Goal: Information Seeking & Learning: Understand process/instructions

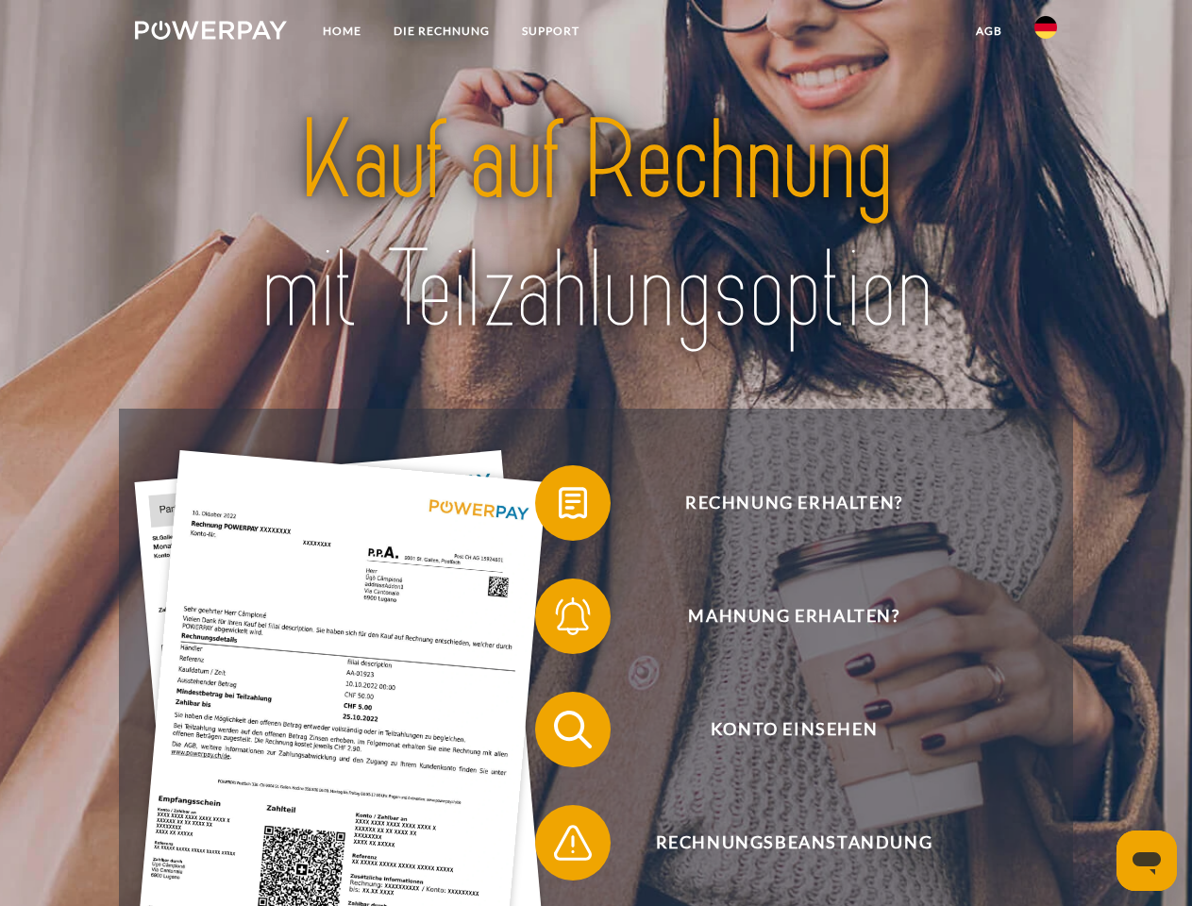
click at [210, 33] on img at bounding box center [211, 30] width 152 height 19
click at [1046, 33] on img at bounding box center [1045, 27] width 23 height 23
click at [988, 31] on link "agb" at bounding box center [989, 31] width 59 height 34
click at [559, 507] on span at bounding box center [544, 503] width 94 height 94
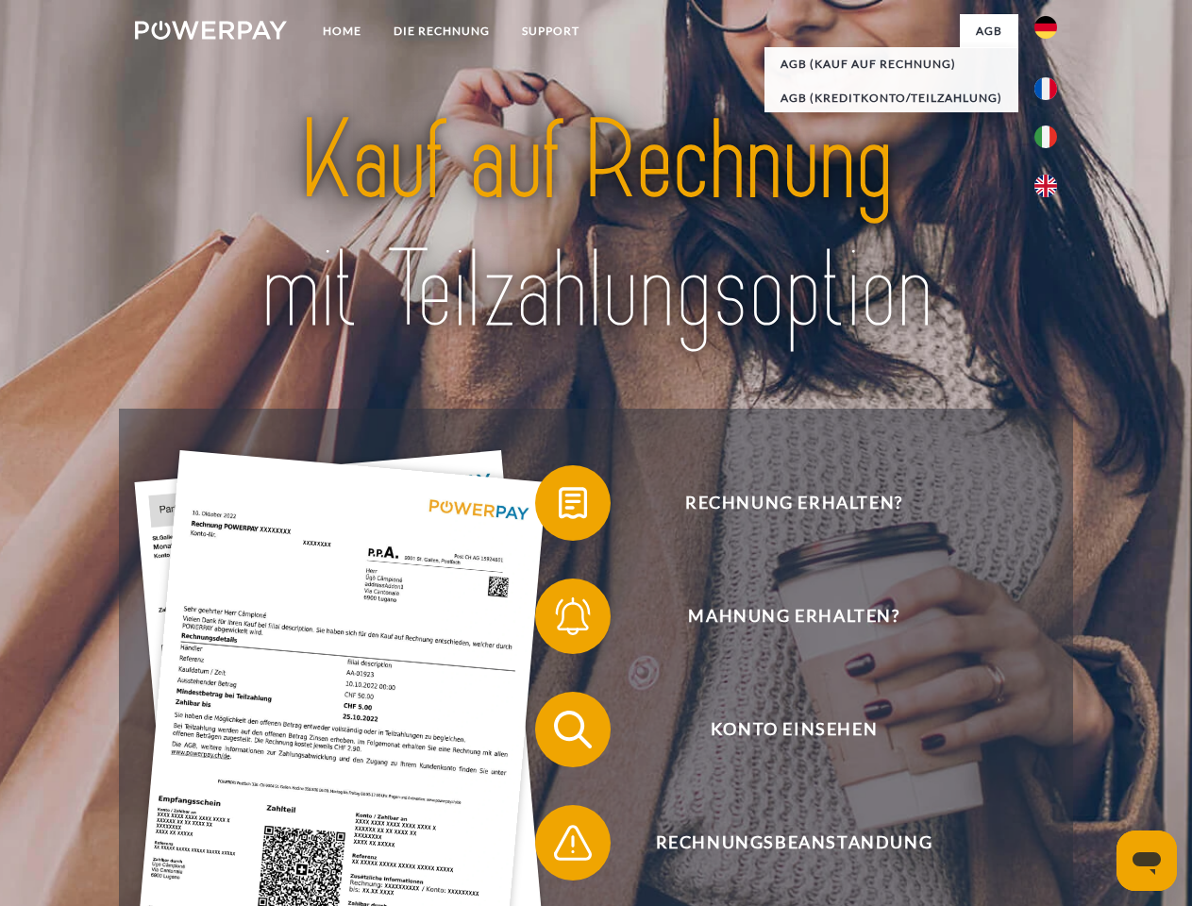
click at [559, 620] on span at bounding box center [544, 616] width 94 height 94
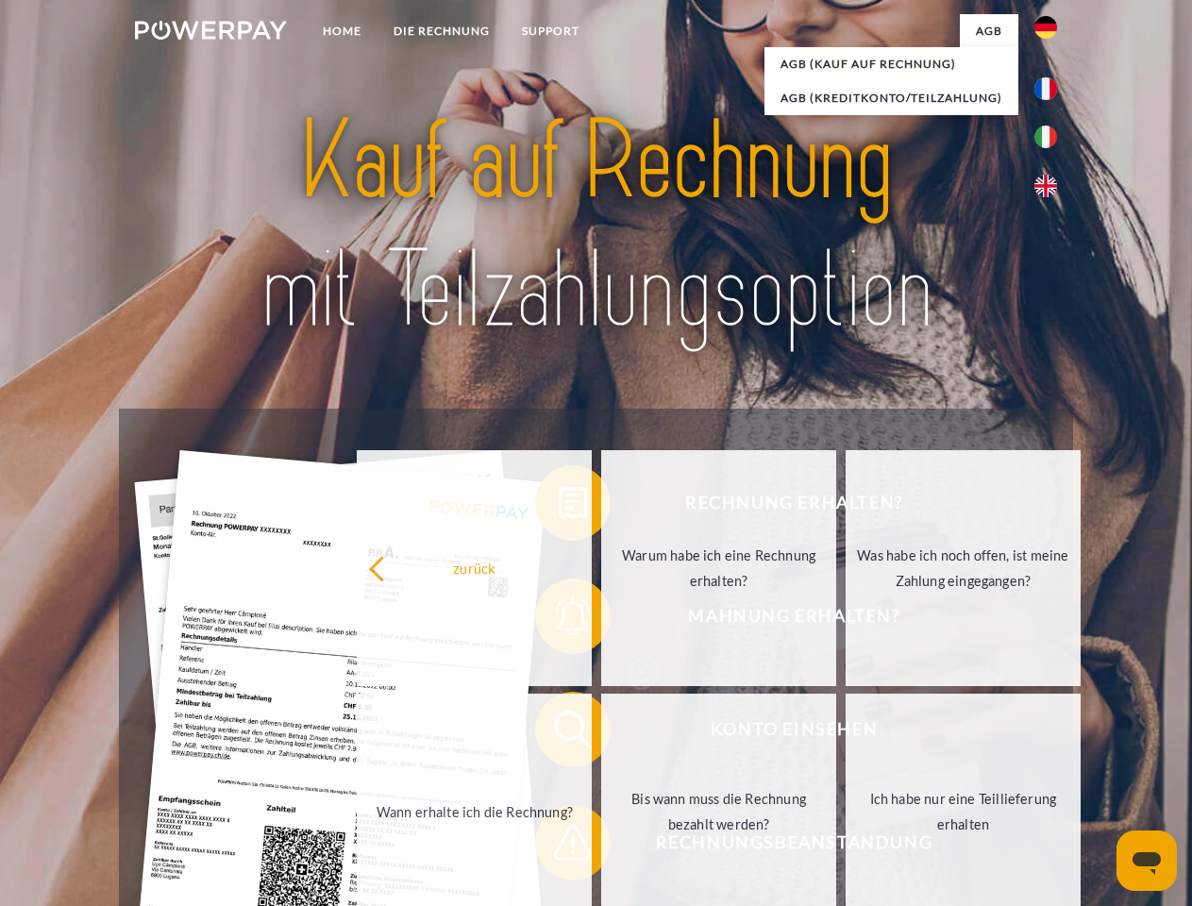
click at [601, 733] on link "Bis wann muss die Rechnung bezahlt werden?" at bounding box center [718, 812] width 235 height 236
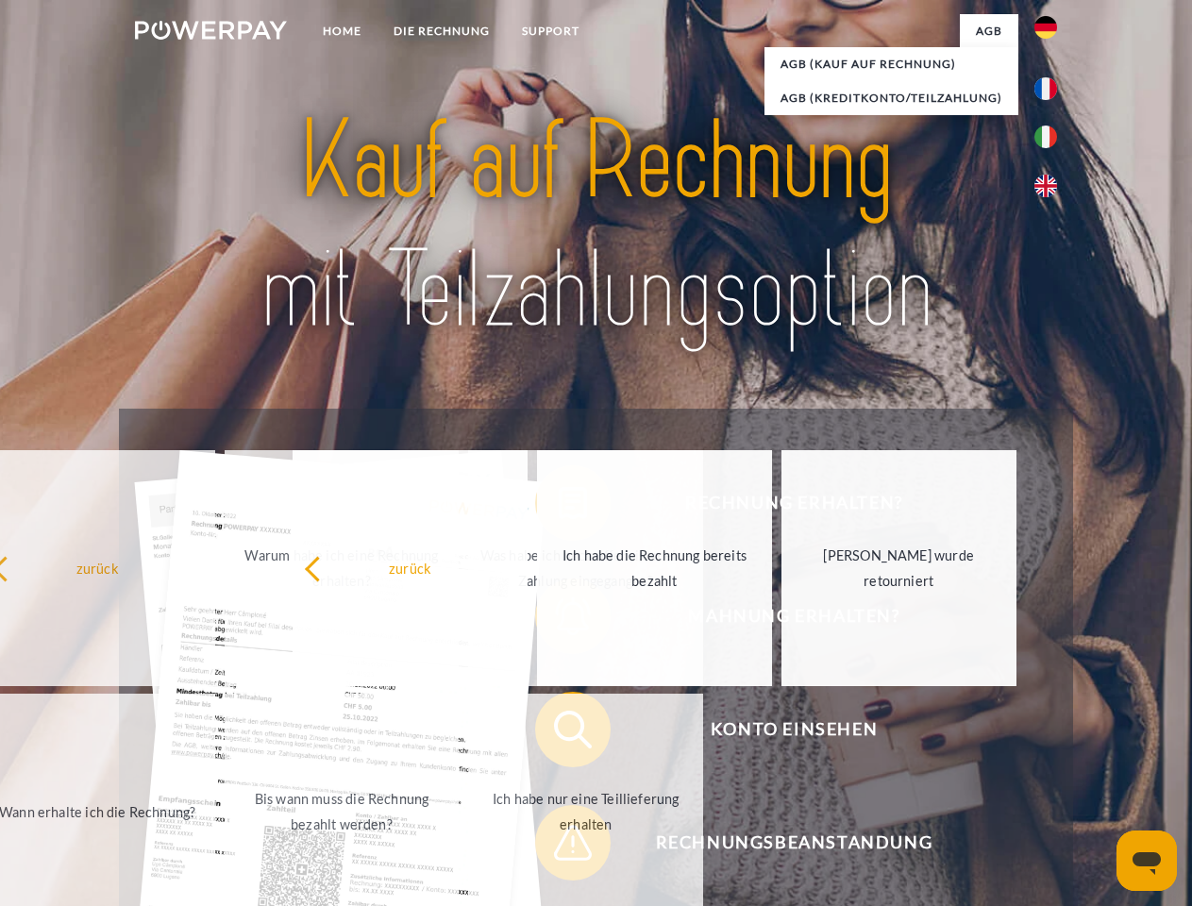
click at [559, 846] on span at bounding box center [544, 842] width 94 height 94
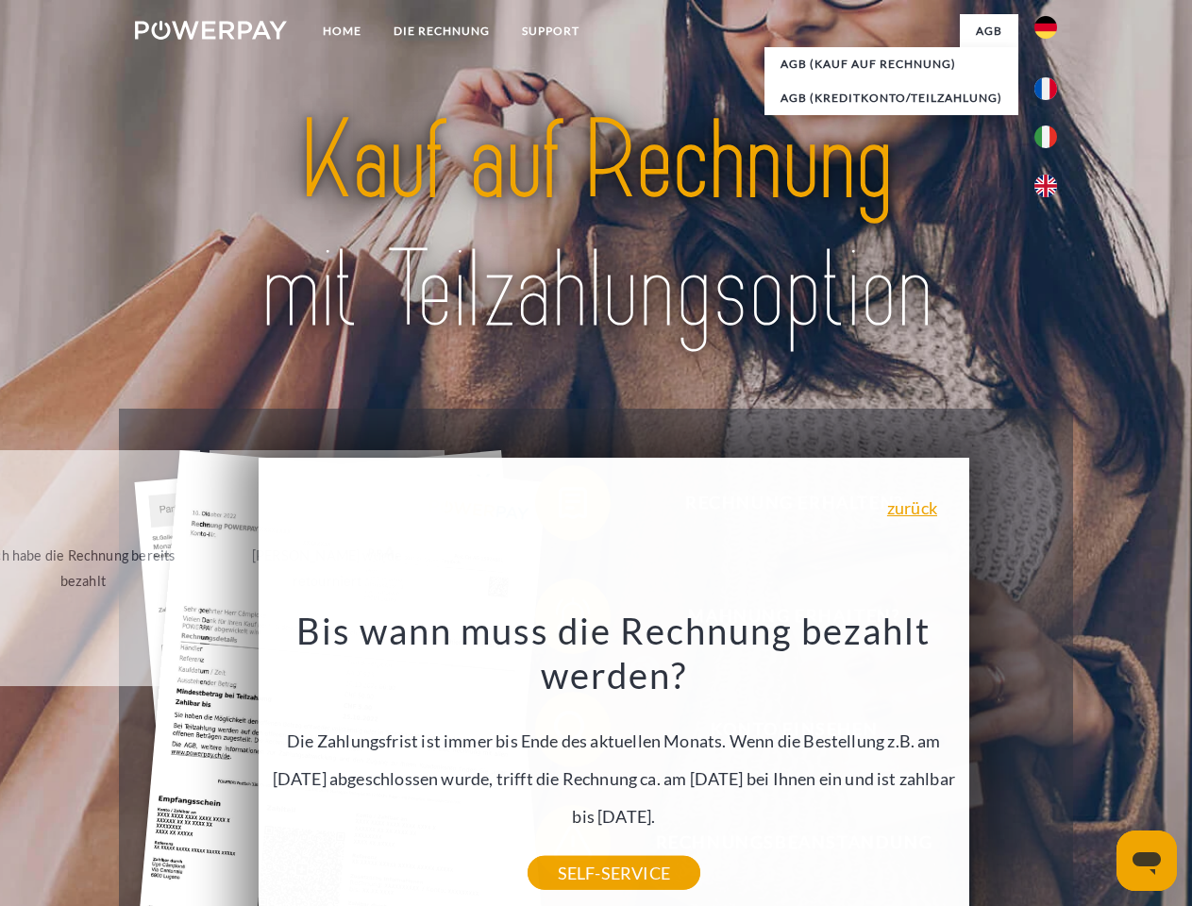
click at [1147, 861] on icon "Messaging-Fenster öffnen" at bounding box center [1146, 863] width 28 height 23
